Goal: Information Seeking & Learning: Understand process/instructions

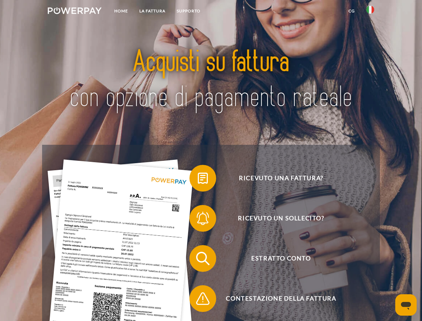
click at [75, 12] on img at bounding box center [75, 10] width 54 height 7
click at [370, 12] on img at bounding box center [370, 10] width 8 height 8
click at [351, 11] on link "CG" at bounding box center [352, 11] width 18 height 12
click at [198, 179] on span at bounding box center [192, 177] width 33 height 33
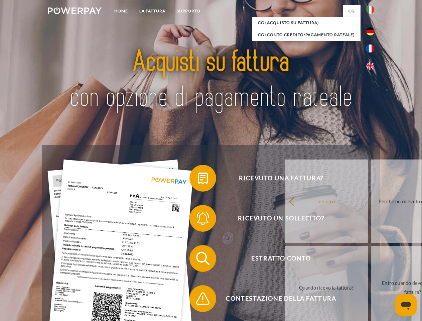
click at [198, 219] on span at bounding box center [192, 217] width 33 height 33
click at [371, 260] on link "Entro quando devo pagare la fattura?" at bounding box center [412, 288] width 83 height 84
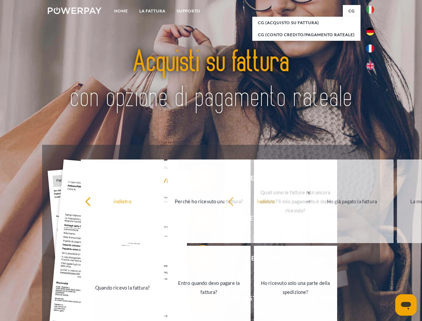
click at [198, 300] on span at bounding box center [192, 298] width 33 height 33
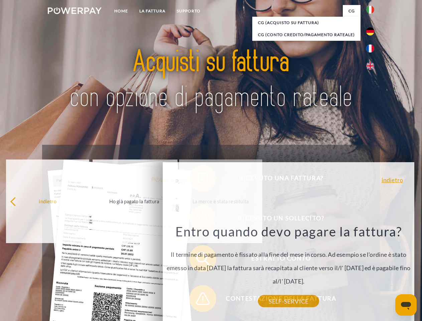
click at [406, 305] on icon "Apri finestra di messaggistica" at bounding box center [406, 306] width 10 height 8
